Goal: Task Accomplishment & Management: Manage account settings

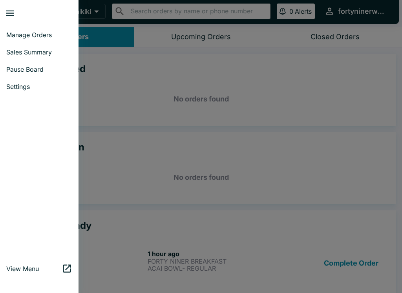
scroll to position [7, 0]
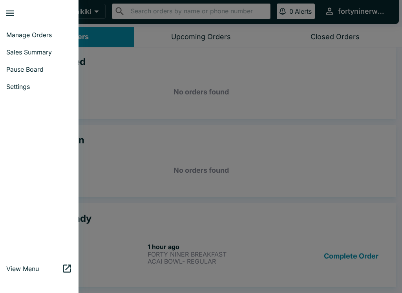
click at [179, 81] on div at bounding box center [201, 146] width 402 height 293
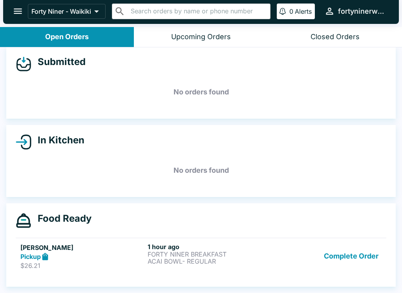
click at [17, 16] on icon "open drawer" at bounding box center [18, 11] width 11 height 11
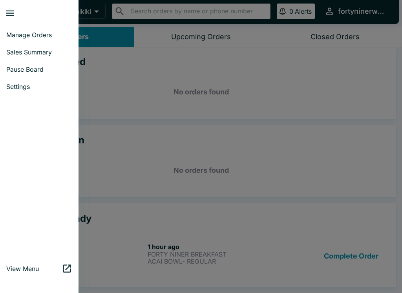
click at [48, 57] on link "Sales Summary" at bounding box center [39, 52] width 78 height 17
select select "03:00"
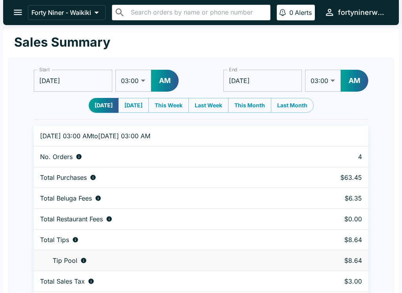
click at [12, 21] on button "open drawer" at bounding box center [18, 12] width 20 height 20
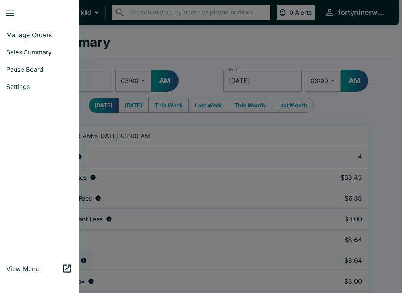
click at [19, 35] on span "Manage Orders" at bounding box center [39, 35] width 66 height 8
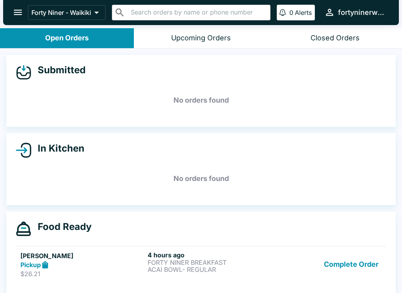
click at [23, 20] on button "open drawer" at bounding box center [18, 12] width 20 height 20
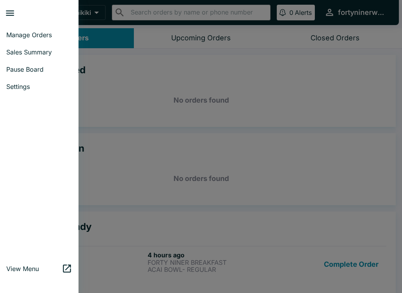
click at [19, 54] on span "Sales Summary" at bounding box center [39, 52] width 66 height 8
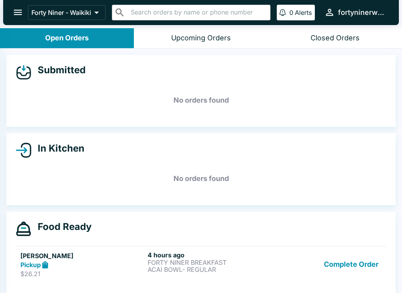
select select "03:00"
